Goal: Navigation & Orientation: Find specific page/section

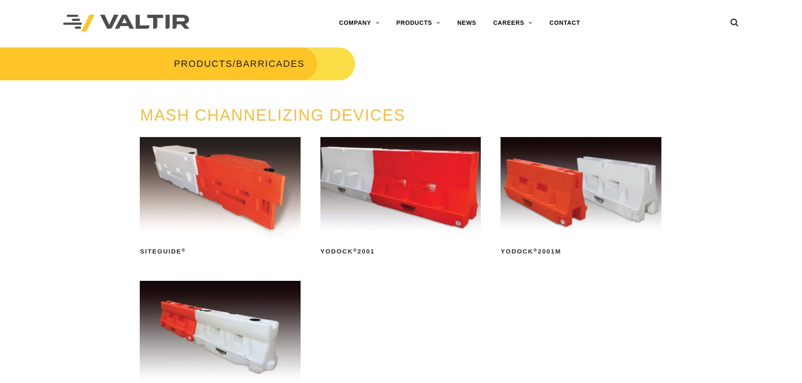
drag, startPoint x: 73, startPoint y: 102, endPoint x: 59, endPoint y: 37, distance: 66.3
click at [94, 19] on img at bounding box center [126, 23] width 126 height 17
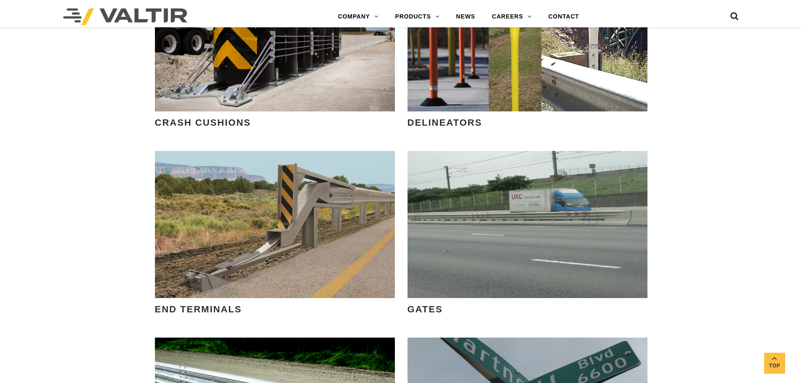
scroll to position [797, 0]
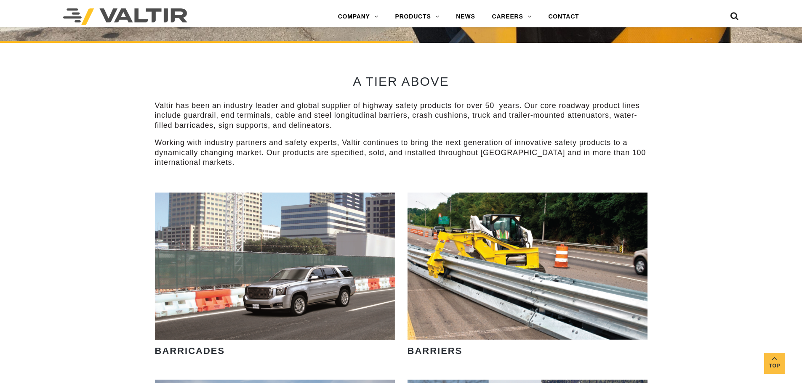
drag, startPoint x: 804, startPoint y: 167, endPoint x: 768, endPoint y: 135, distance: 48.9
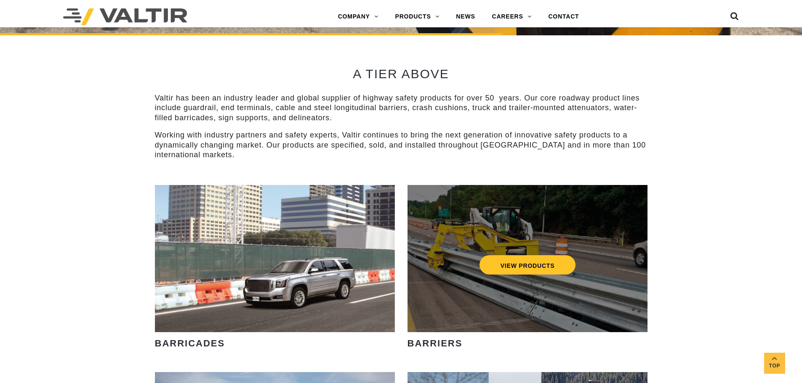
click at [625, 290] on div "VIEW PRODUCTS" at bounding box center [527, 258] width 240 height 147
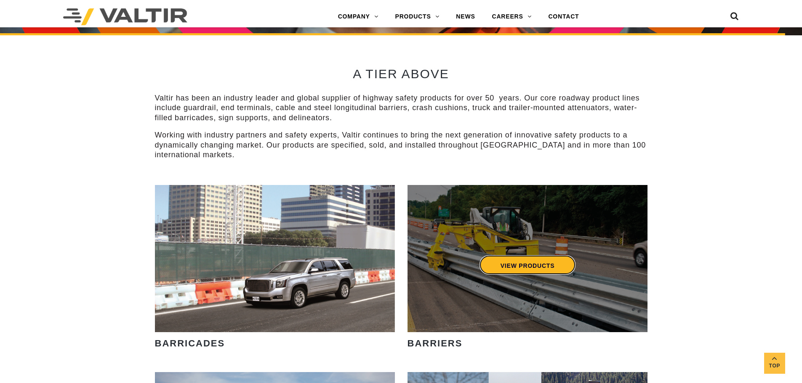
click at [521, 263] on link "VIEW PRODUCTS" at bounding box center [527, 264] width 96 height 19
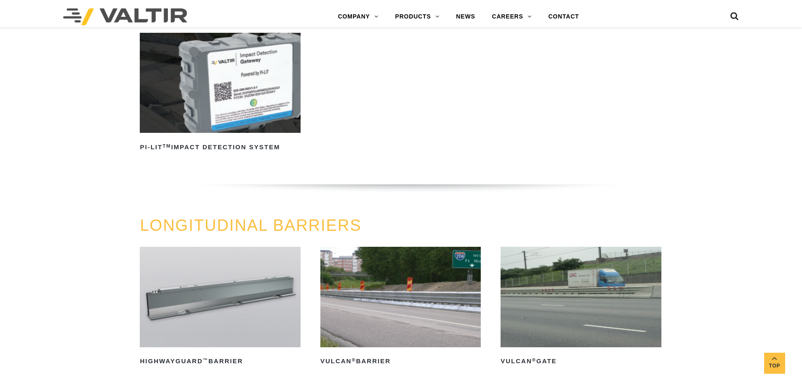
scroll to position [926, 0]
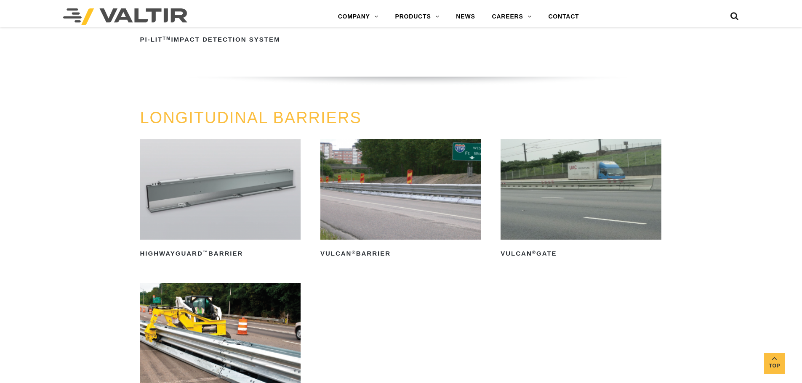
drag, startPoint x: 753, startPoint y: 210, endPoint x: 746, endPoint y: 179, distance: 31.8
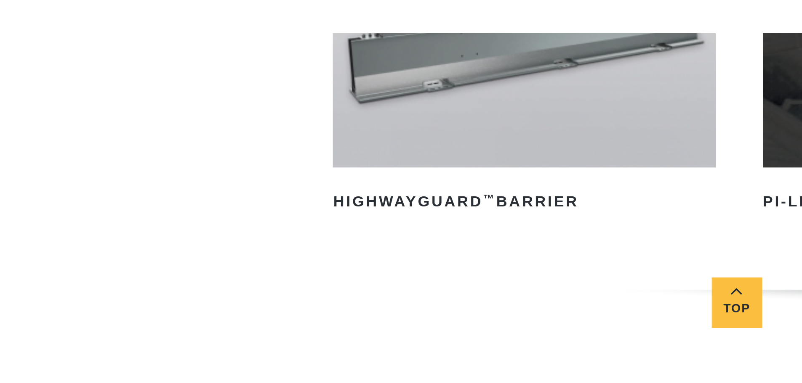
scroll to position [487, 0]
